Goal: Information Seeking & Learning: Understand process/instructions

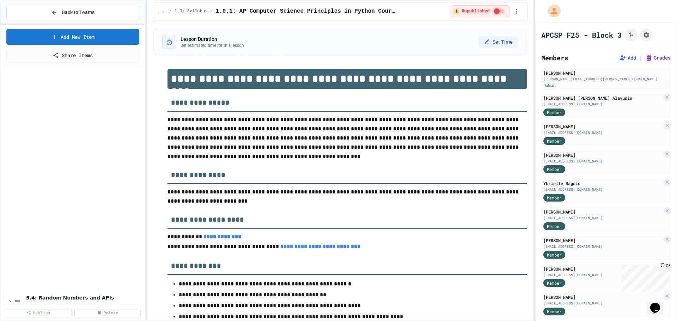
scroll to position [247, 0]
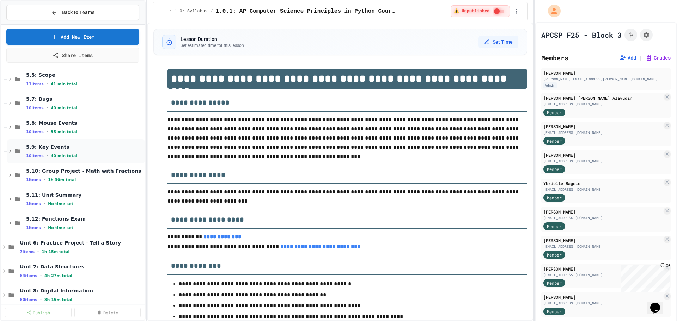
click at [53, 149] on span "5.9: Key Events" at bounding box center [81, 147] width 110 height 6
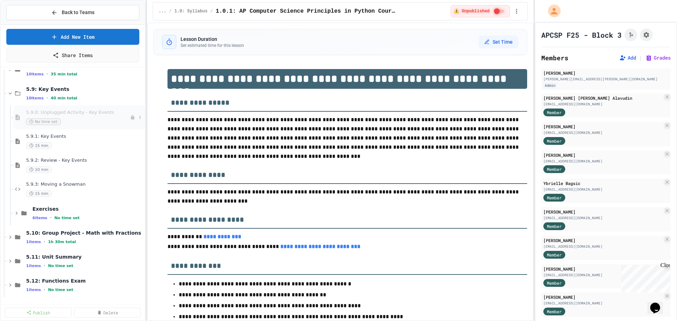
scroll to position [317, 0]
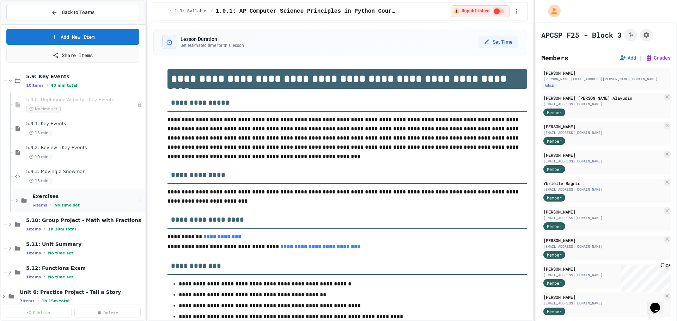
click at [56, 195] on span "Exercises" at bounding box center [84, 196] width 104 height 6
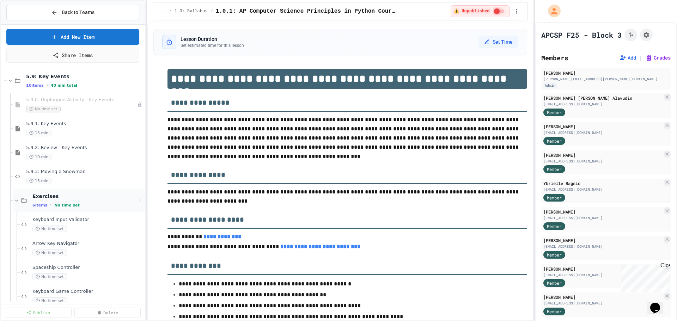
scroll to position [388, 0]
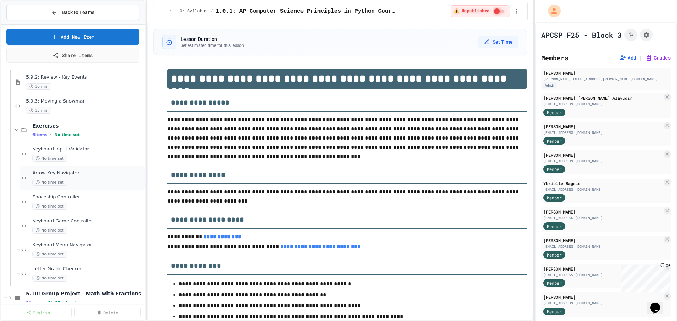
click at [72, 178] on div "Arrow Key Navigator No time set" at bounding box center [84, 178] width 104 height 16
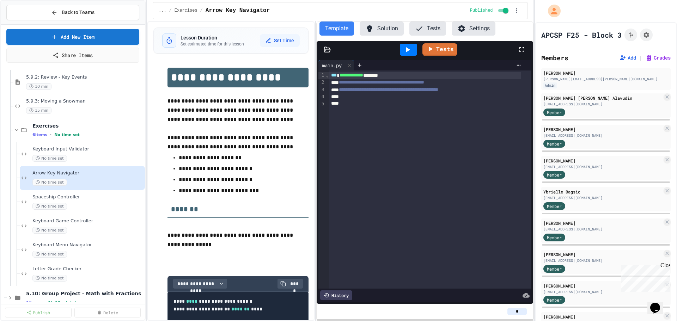
click at [377, 32] on button "Solution" at bounding box center [382, 29] width 44 height 14
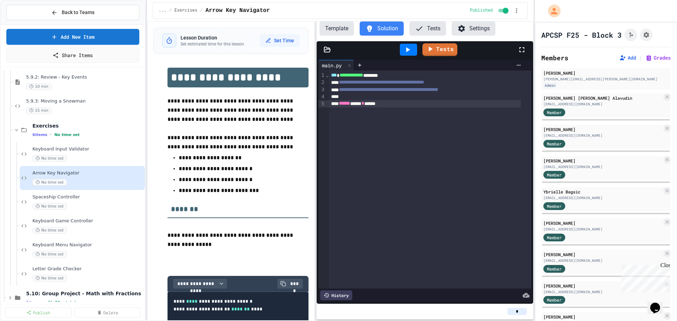
click at [413, 116] on div "**********" at bounding box center [430, 180] width 202 height 218
